Goal: Task Accomplishment & Management: Manage account settings

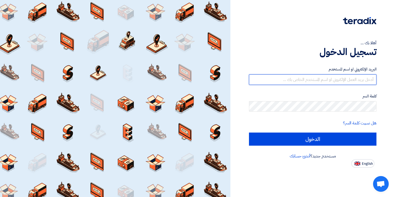
click at [283, 81] on input "text" at bounding box center [313, 79] width 128 height 10
paste input "[EMAIL_ADDRESS][DOMAIN_NAME]"
type input "[EMAIL_ADDRESS][DOMAIN_NAME]"
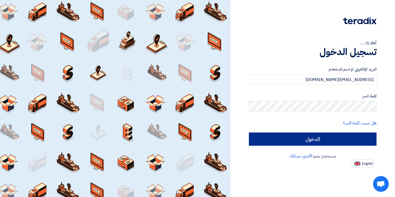
click at [299, 140] on input "الدخول" at bounding box center [313, 138] width 128 height 13
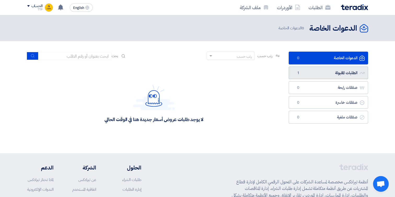
click at [319, 76] on link "الطلبات المقبولة الطلبات المقبولة 1" at bounding box center [328, 72] width 79 height 13
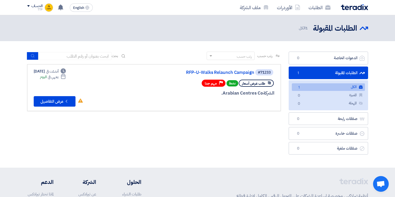
click at [29, 7] on div "الحساب" at bounding box center [34, 6] width 15 height 4
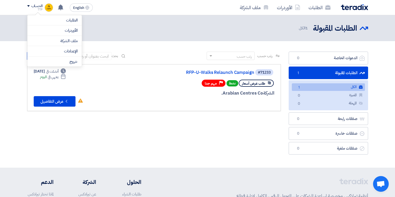
click at [106, 116] on div "رتب حسب رتب حسب بحث مجال الطلب مسؤول المشتريات نوع الطلب" at bounding box center [154, 103] width 262 height 105
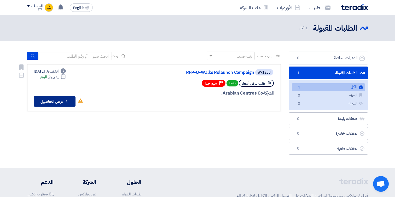
click at [64, 100] on icon "Check details" at bounding box center [66, 101] width 5 height 5
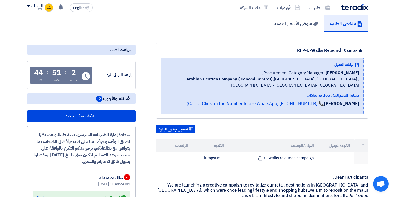
scroll to position [42, 0]
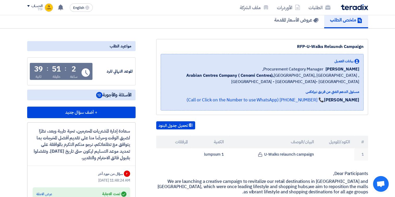
click at [346, 70] on span "[PERSON_NAME]" at bounding box center [343, 69] width 34 height 6
click at [207, 74] on b "Arabian Centres Company ( Cenomi Centres)," at bounding box center [230, 75] width 88 height 6
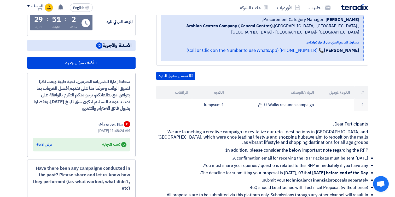
scroll to position [96, 0]
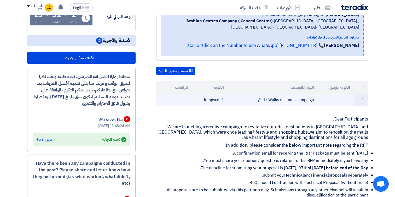
click at [210, 101] on td "1 lumpsum" at bounding box center [210, 100] width 36 height 12
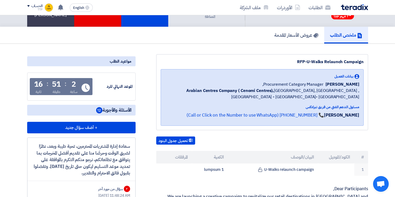
scroll to position [0, 0]
